Goal: Task Accomplishment & Management: Manage account settings

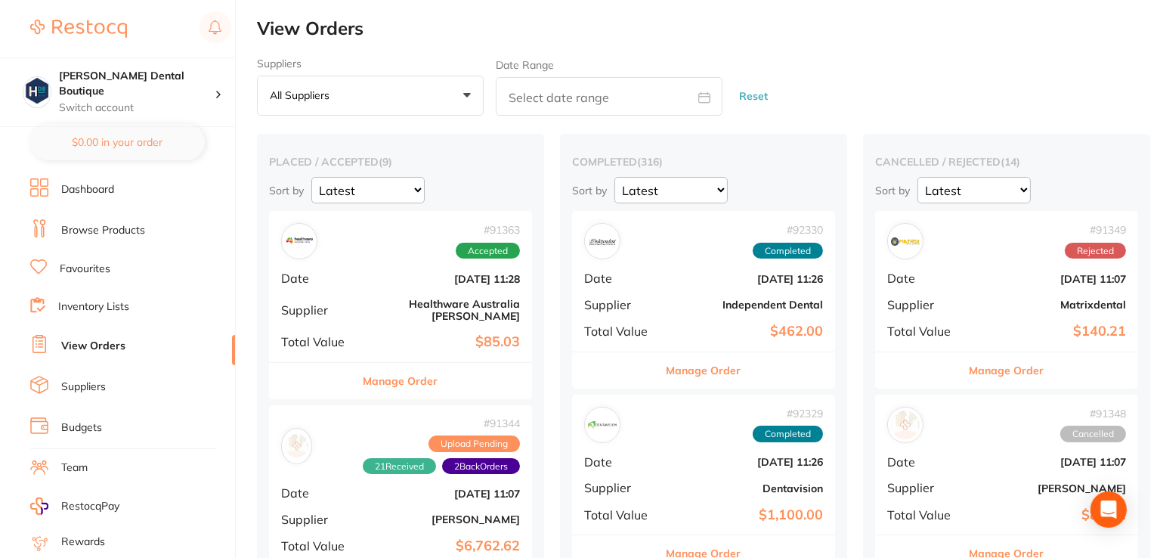
click at [74, 228] on link "Browse Products" at bounding box center [103, 230] width 84 height 15
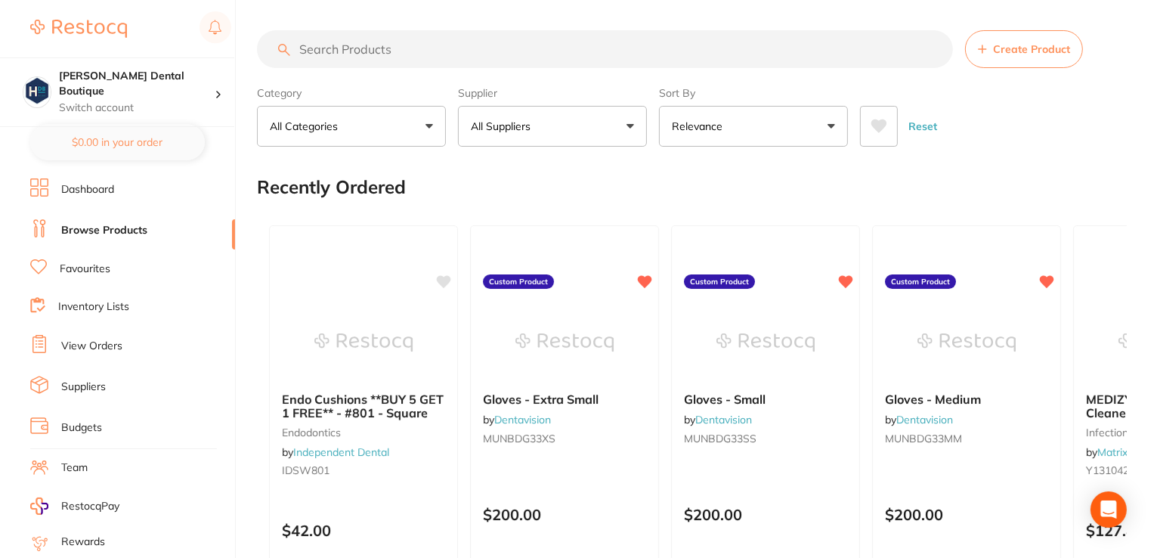
click at [77, 420] on link "Budgets" at bounding box center [81, 427] width 41 height 15
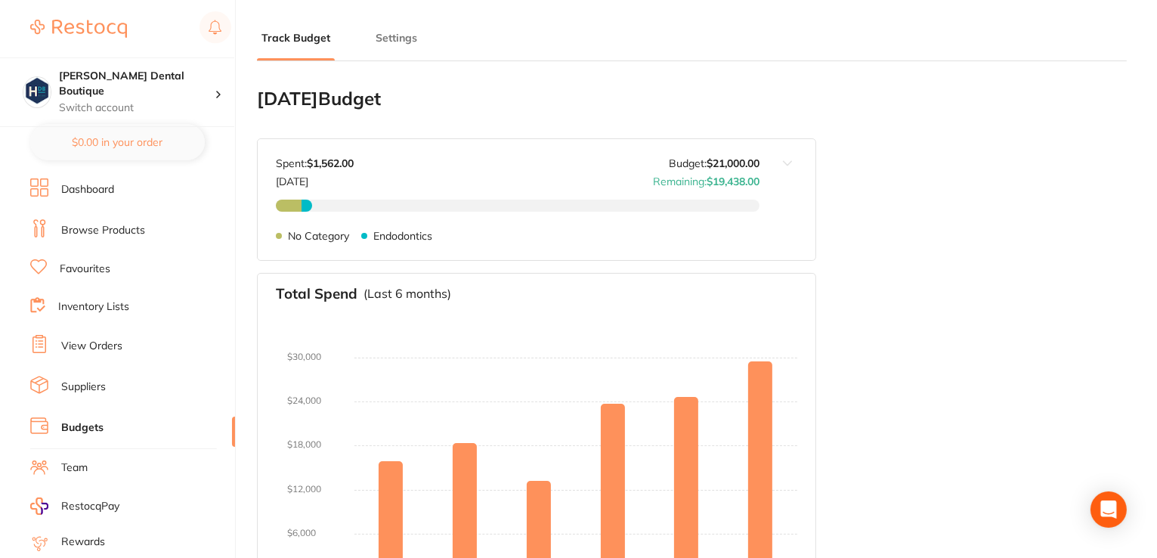
type input "21,000"
type input "0.0"
type input "21,000"
